Goal: Subscribe to service/newsletter

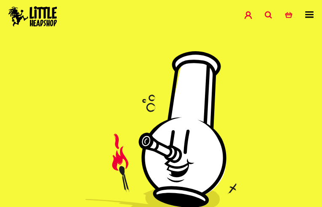
type input "XgRWmhkdLJzj"
type input "[EMAIL_ADDRESS][DOMAIN_NAME]"
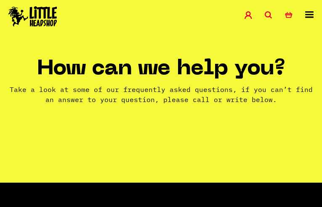
type input "QfNjloHPrfvcXiD"
type input "[EMAIL_ADDRESS][DOMAIN_NAME]"
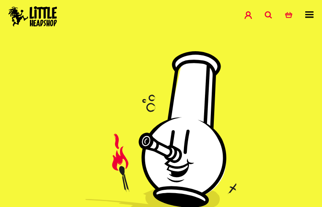
type input "QmhmBVZXczG"
type input "[EMAIL_ADDRESS][DOMAIN_NAME]"
